Goal: Find specific page/section: Find specific page/section

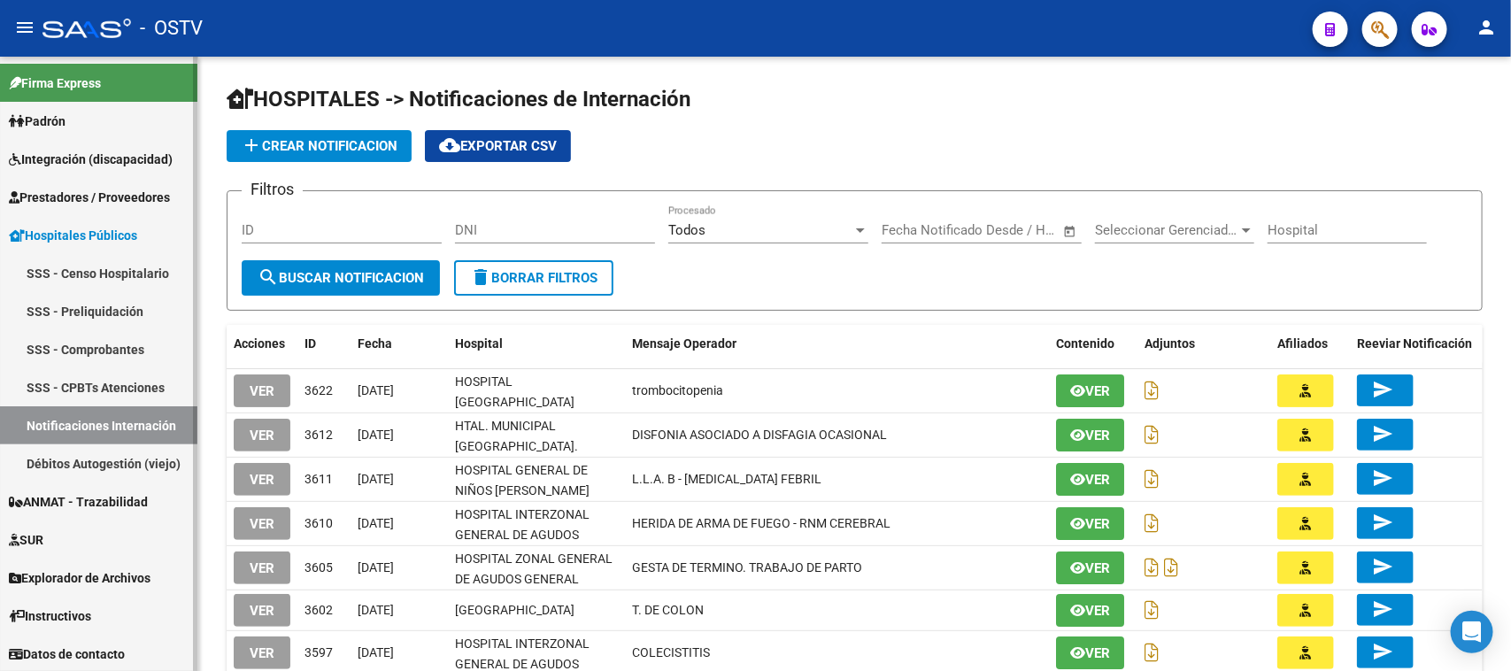
click at [69, 241] on span "Hospitales Públicos" at bounding box center [73, 235] width 128 height 19
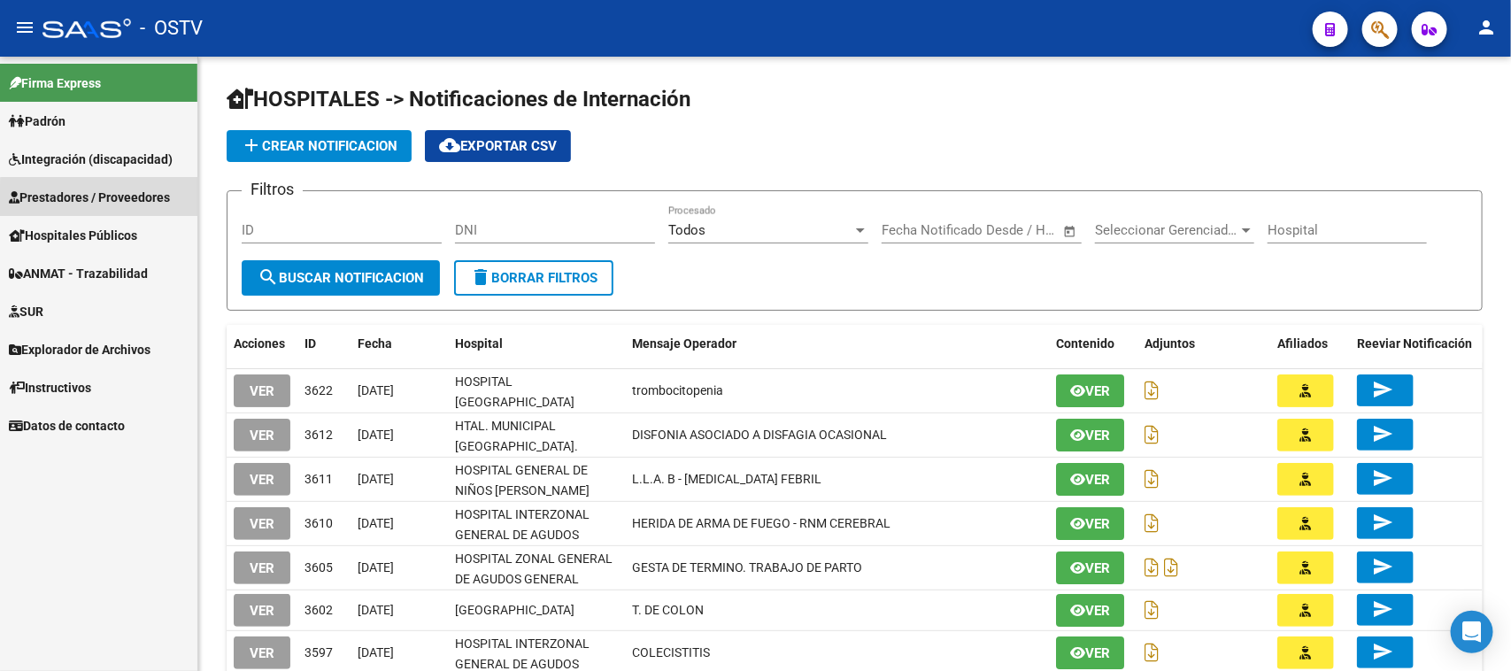
click at [149, 200] on span "Prestadores / Proveedores" at bounding box center [89, 197] width 161 height 19
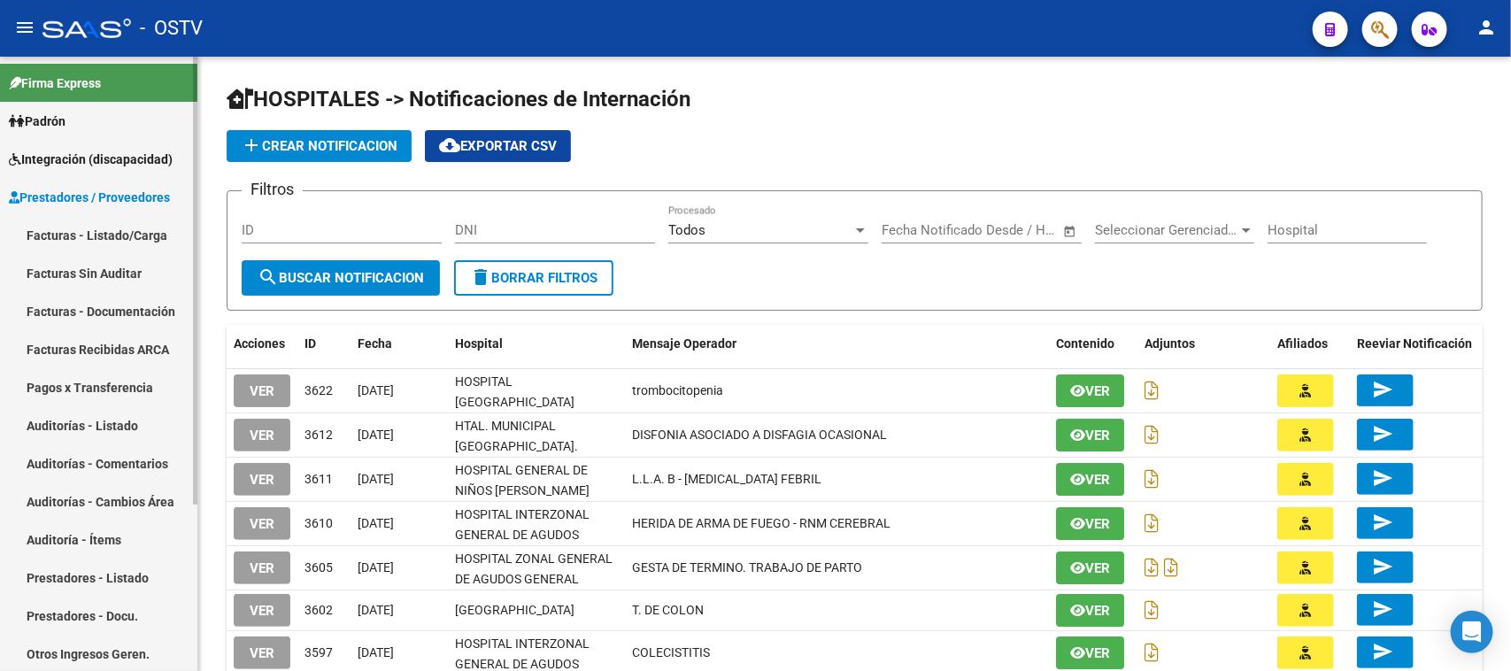
click at [89, 235] on link "Facturas - Listado/Carga" at bounding box center [98, 235] width 197 height 38
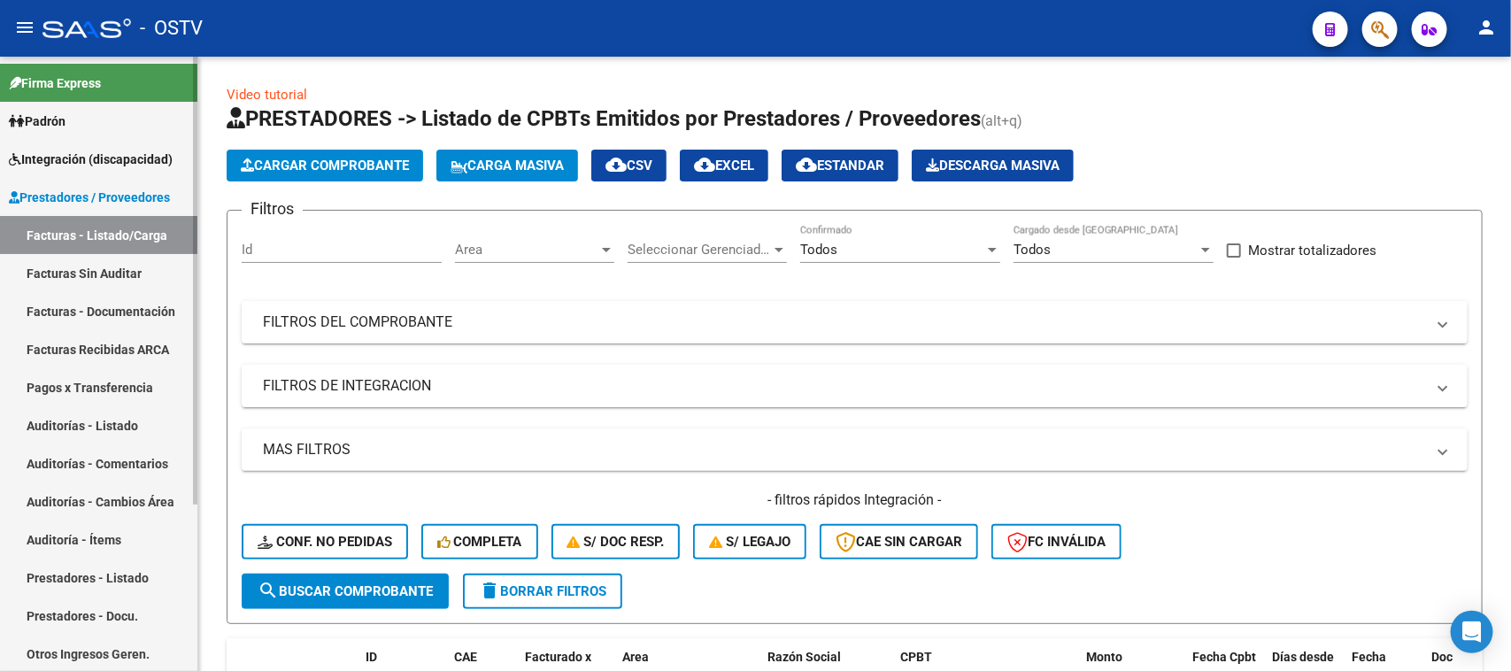
click at [137, 199] on span "Prestadores / Proveedores" at bounding box center [89, 197] width 161 height 19
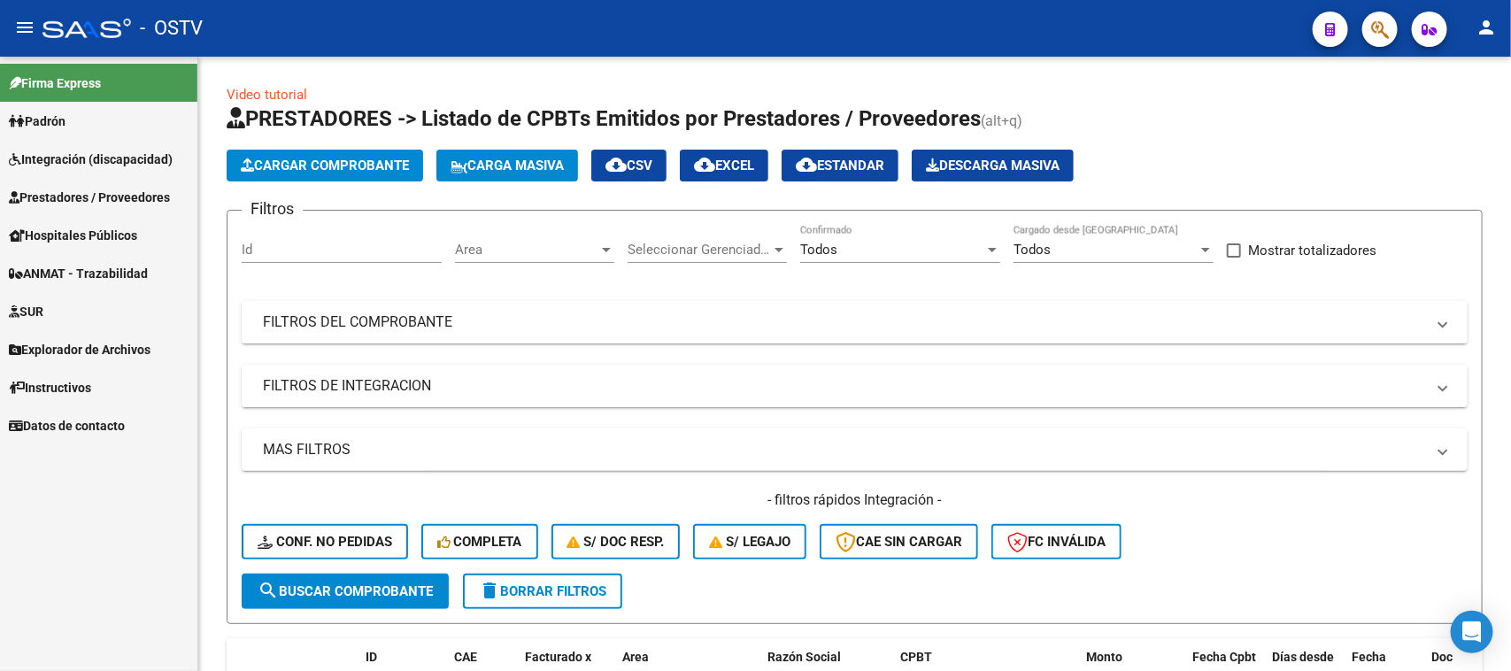
click at [137, 237] on span "Hospitales Públicos" at bounding box center [73, 235] width 128 height 19
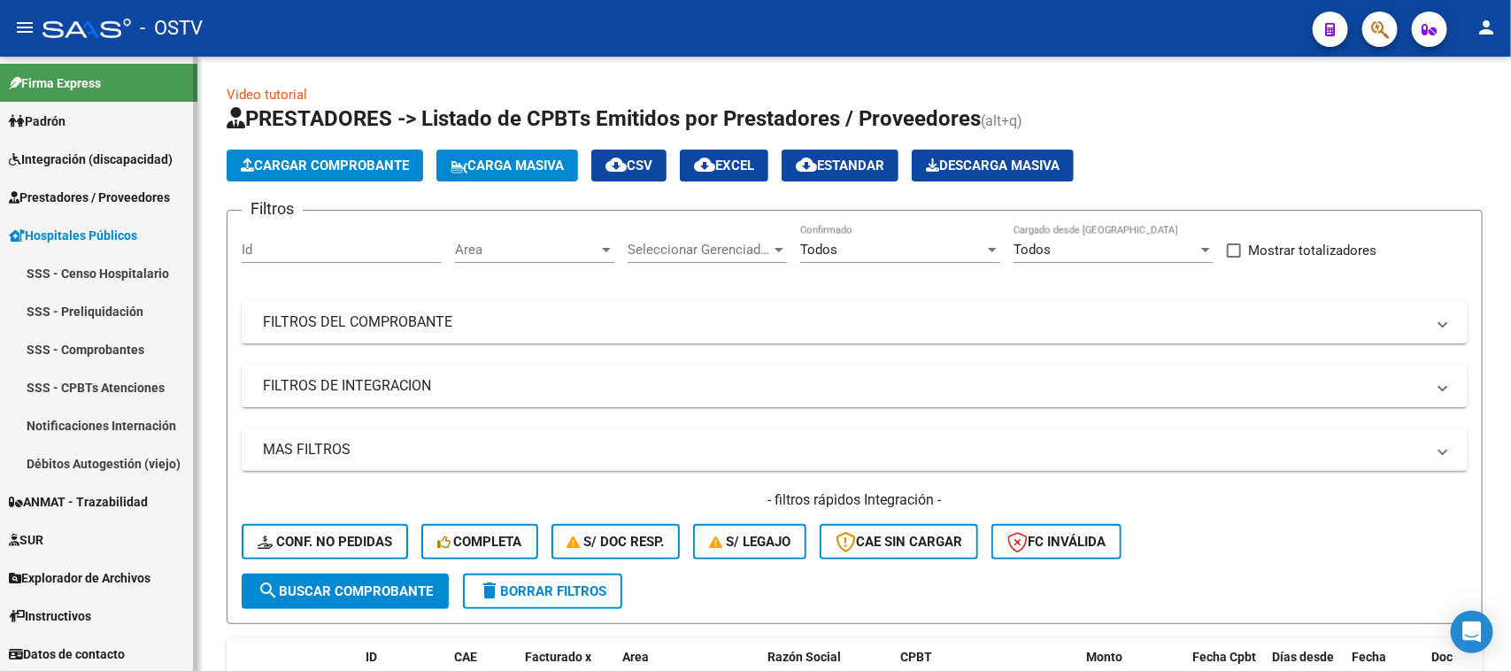
click at [120, 432] on link "Notificaciones Internación" at bounding box center [98, 425] width 197 height 38
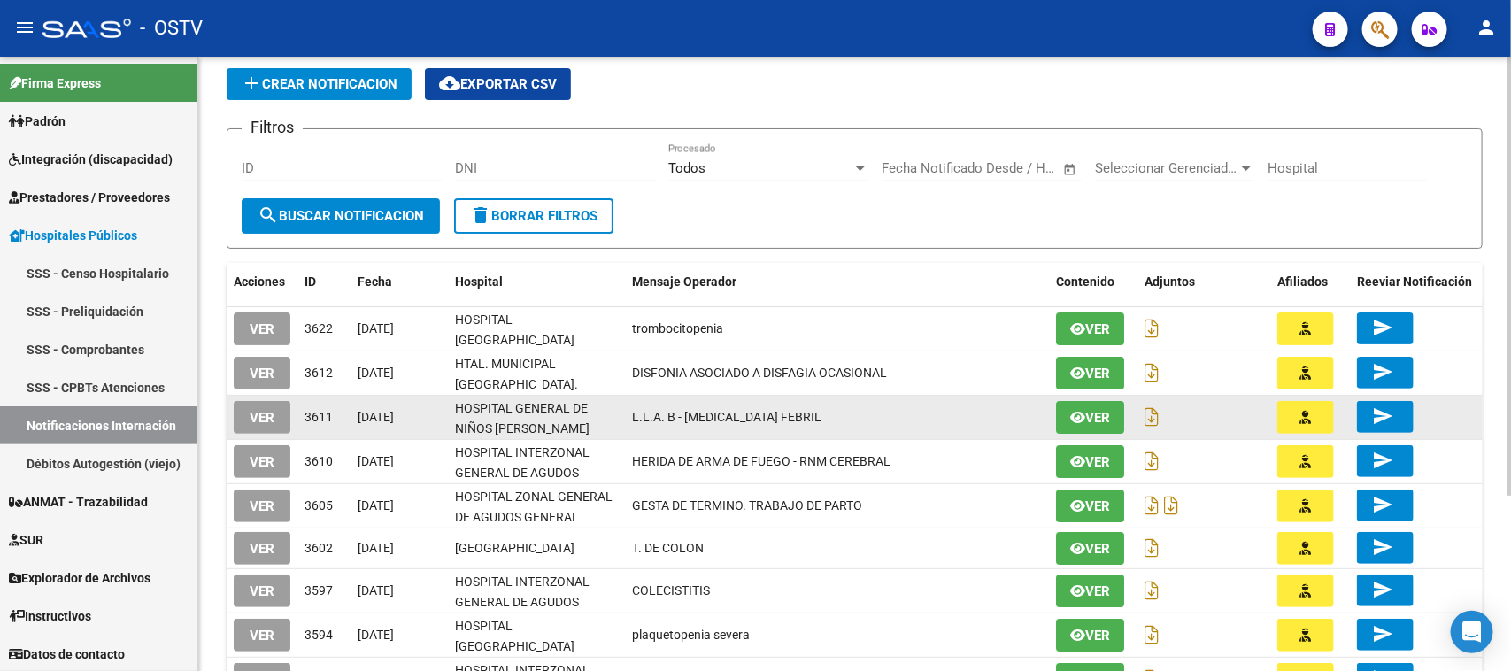
scroll to position [111, 0]
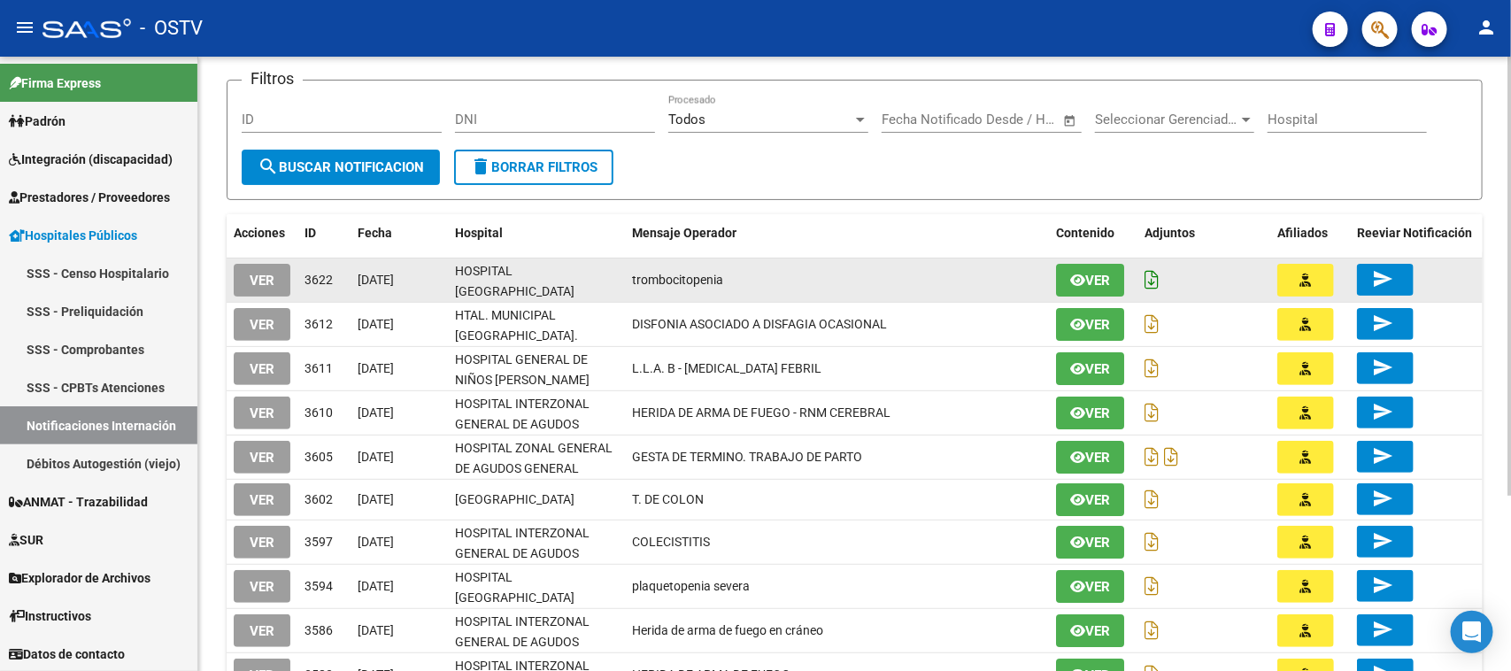
click at [1155, 281] on icon at bounding box center [1152, 279] width 14 height 19
